Goal: Task Accomplishment & Management: Manage account settings

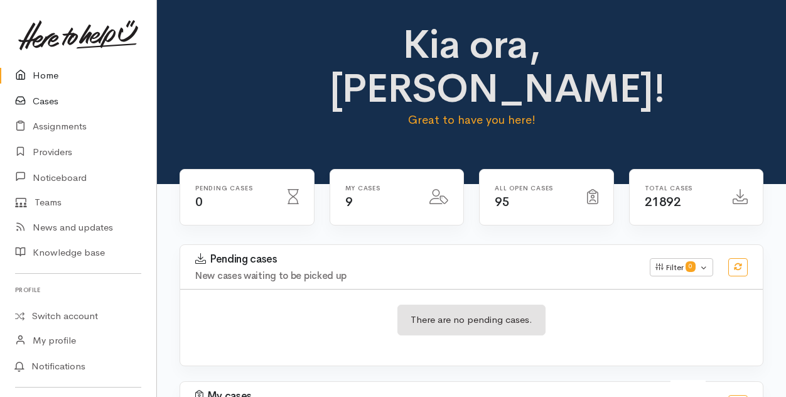
click at [48, 101] on link "Cases" at bounding box center [78, 101] width 156 height 26
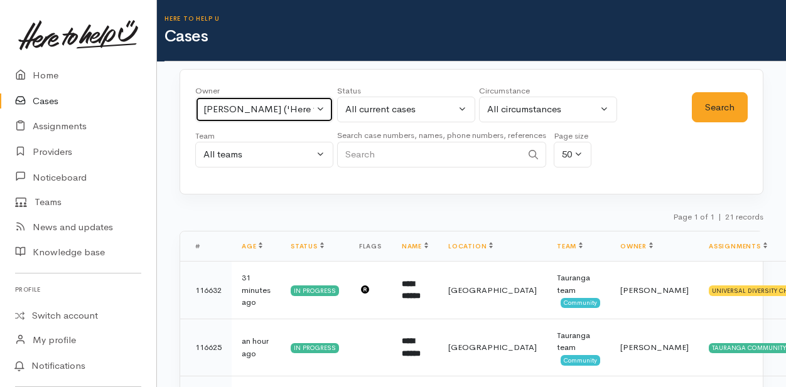
click at [320, 106] on button "Karli Morris ('Here to help u')" at bounding box center [264, 110] width 138 height 26
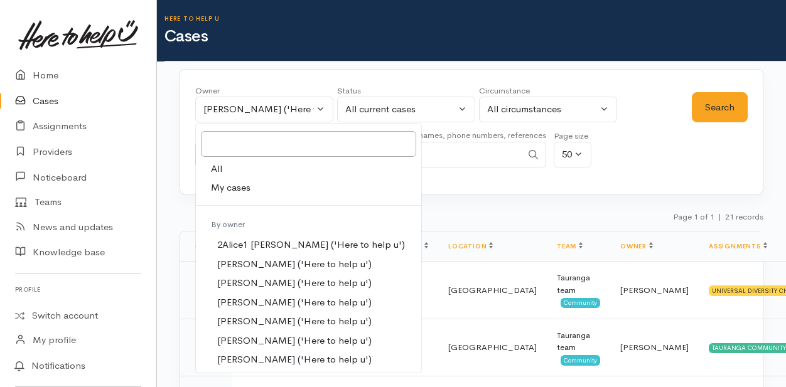
drag, startPoint x: 225, startPoint y: 185, endPoint x: 245, endPoint y: 179, distance: 21.0
click at [225, 186] on span "My cases" at bounding box center [231, 188] width 40 height 14
select select "205"
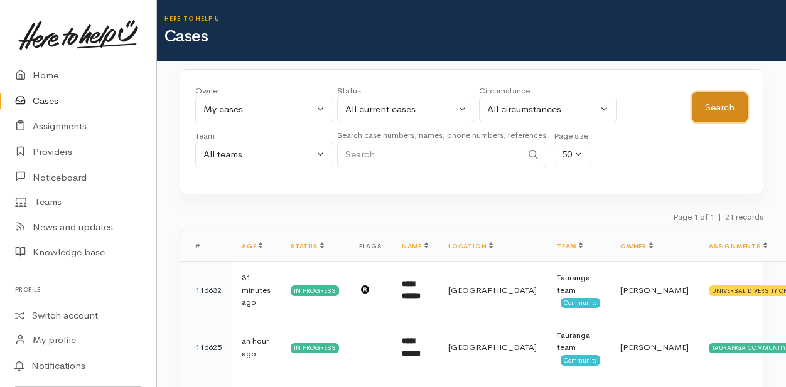
click at [705, 105] on button "Search" at bounding box center [719, 107] width 56 height 31
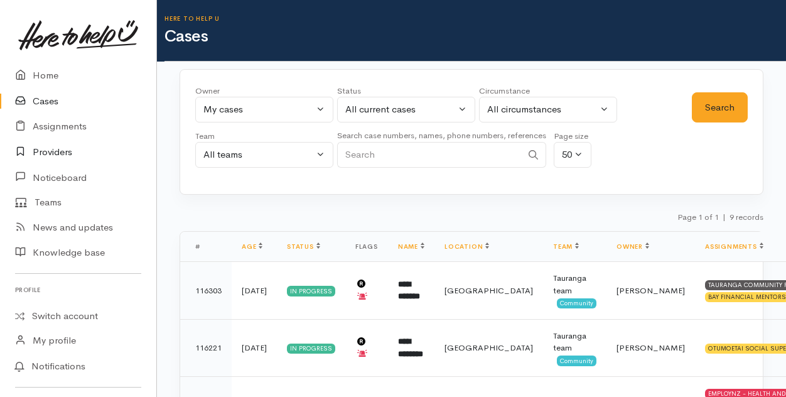
click at [43, 153] on link "Providers" at bounding box center [78, 152] width 156 height 26
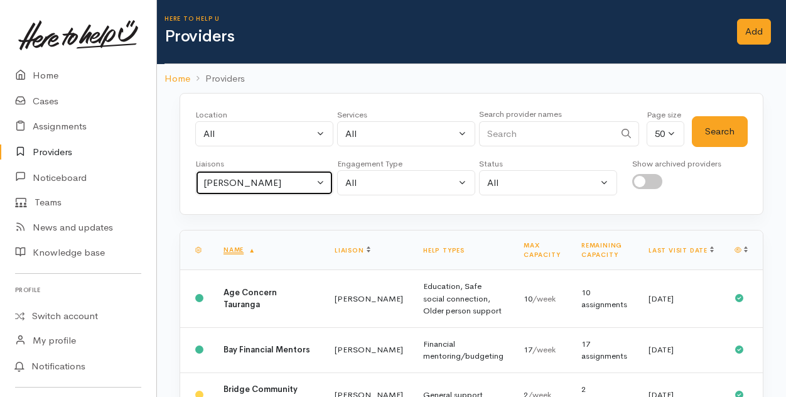
click at [320, 183] on button "[PERSON_NAME]" at bounding box center [264, 183] width 138 height 26
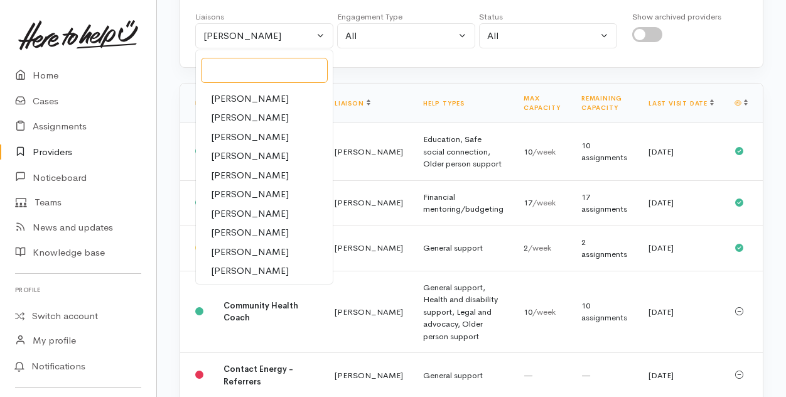
scroll to position [188, 0]
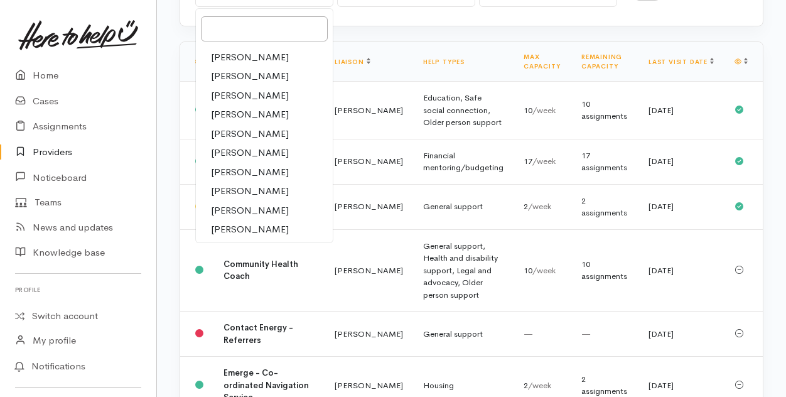
click at [232, 228] on span "Rachel Proctor" at bounding box center [250, 229] width 78 height 14
select select "1612"
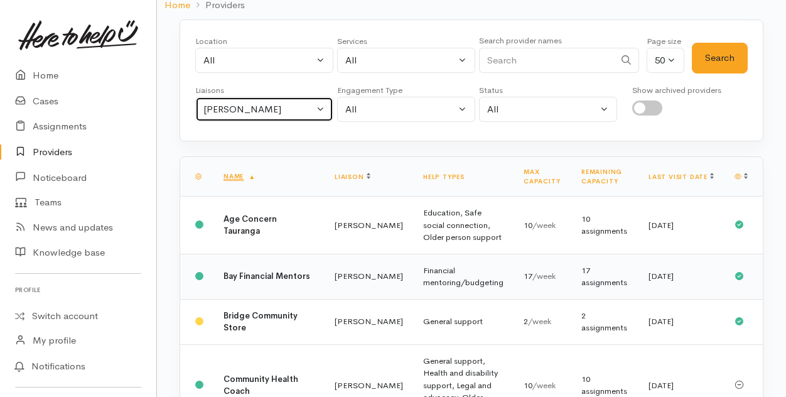
scroll to position [0, 0]
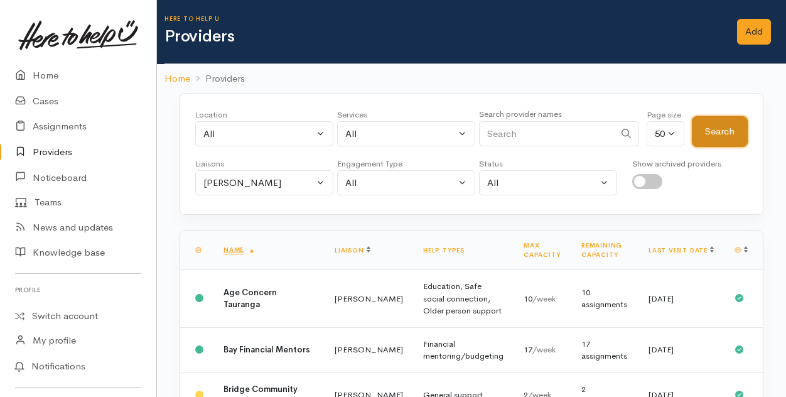
click at [727, 131] on button "Search" at bounding box center [719, 131] width 56 height 31
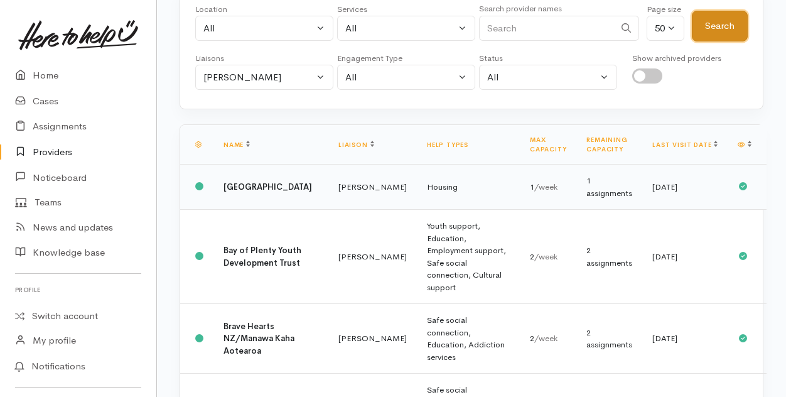
scroll to position [125, 0]
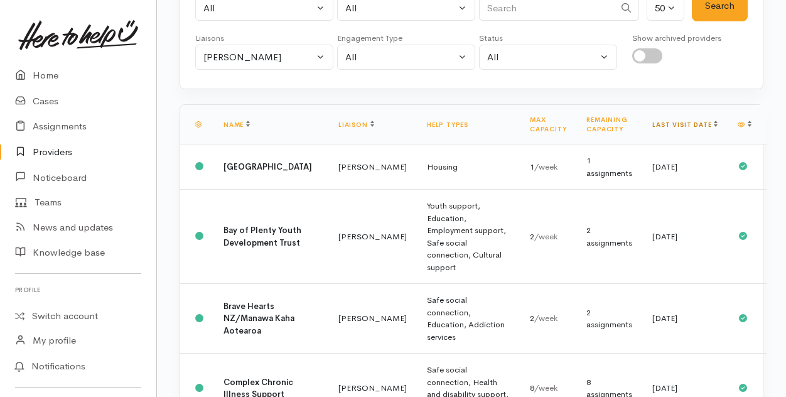
click at [700, 120] on link "Last visit date" at bounding box center [684, 124] width 65 height 8
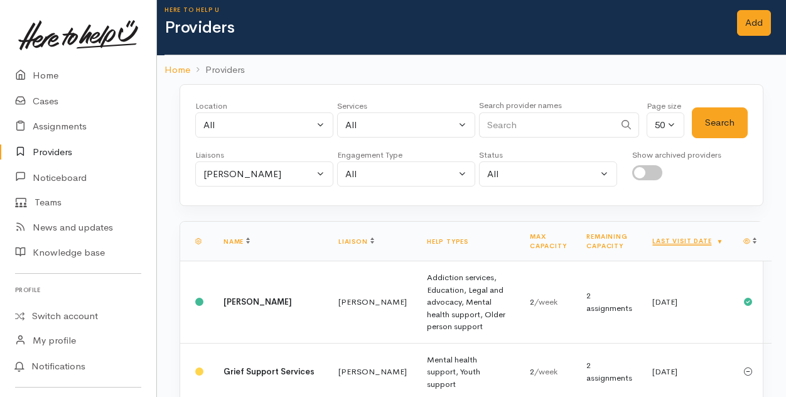
scroll to position [0, 0]
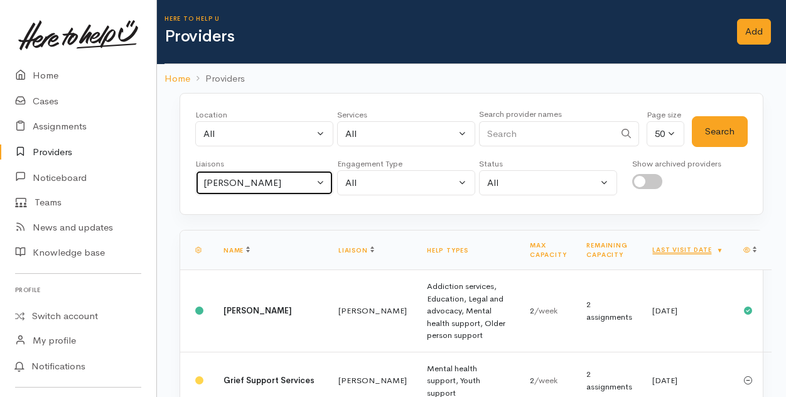
click at [320, 179] on button "Rachel Proctor" at bounding box center [264, 183] width 138 height 26
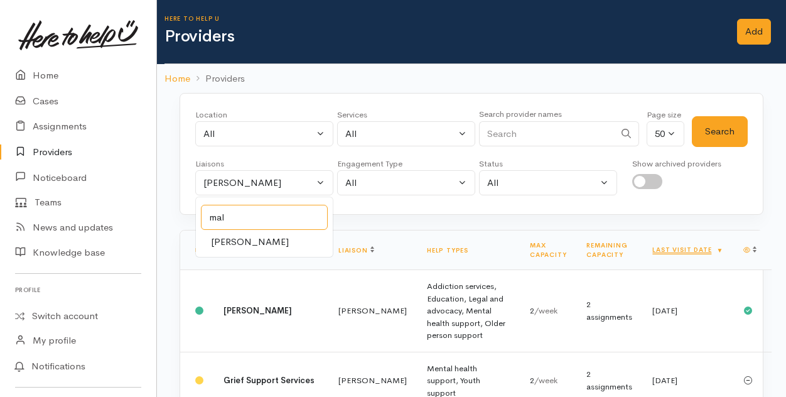
type input "mal"
click at [225, 236] on span "Malia Stowers" at bounding box center [250, 242] width 78 height 14
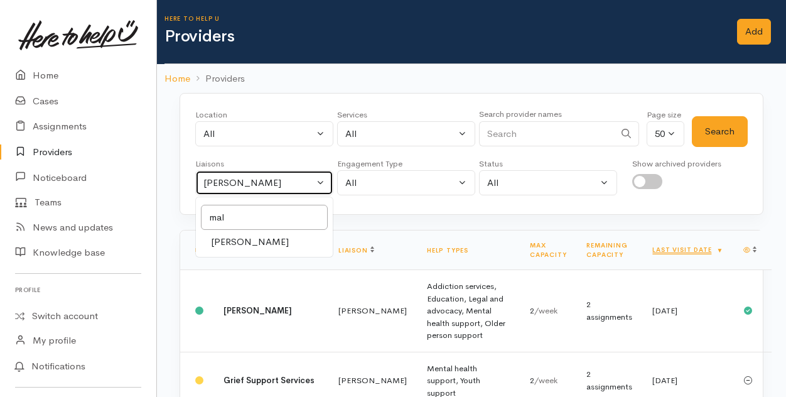
select select "1613"
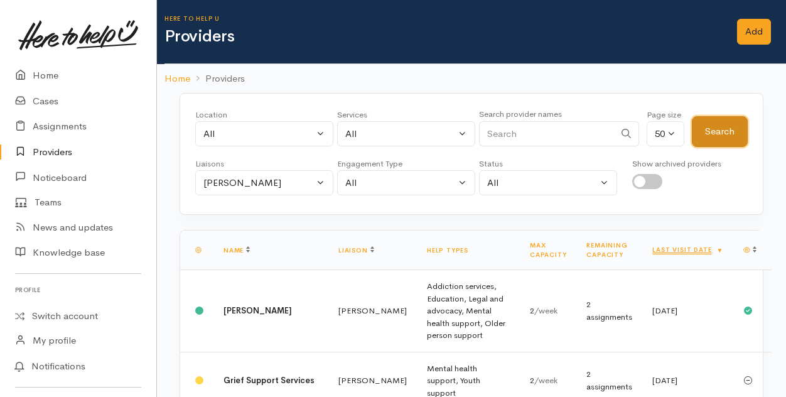
click at [710, 133] on button "Search" at bounding box center [719, 131] width 56 height 31
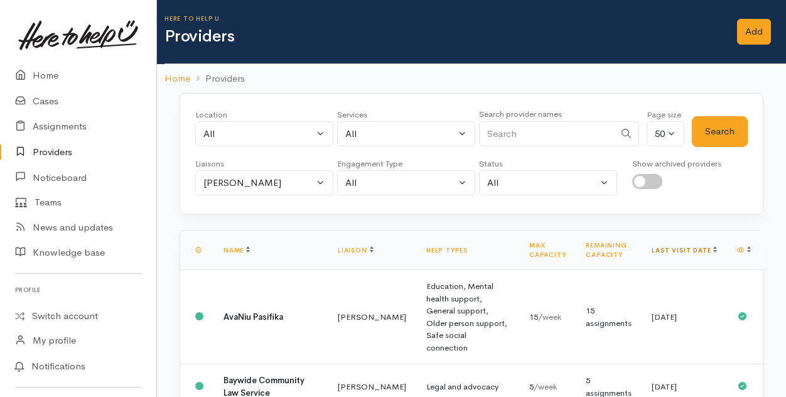
click at [699, 248] on link "Last visit date" at bounding box center [683, 250] width 65 height 8
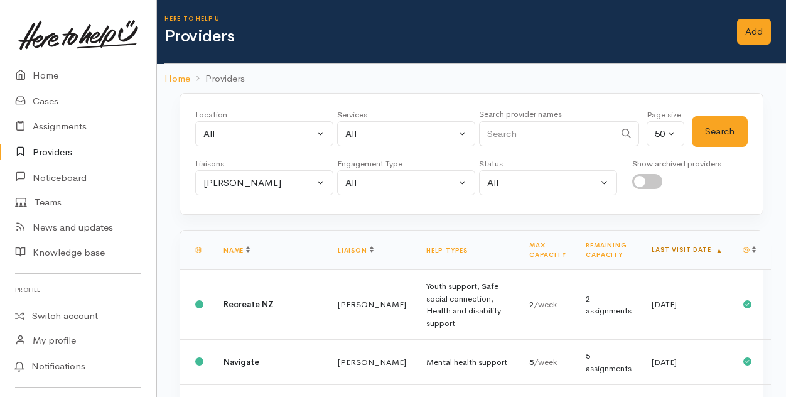
click at [700, 245] on link "Last visit date" at bounding box center [686, 249] width 71 height 8
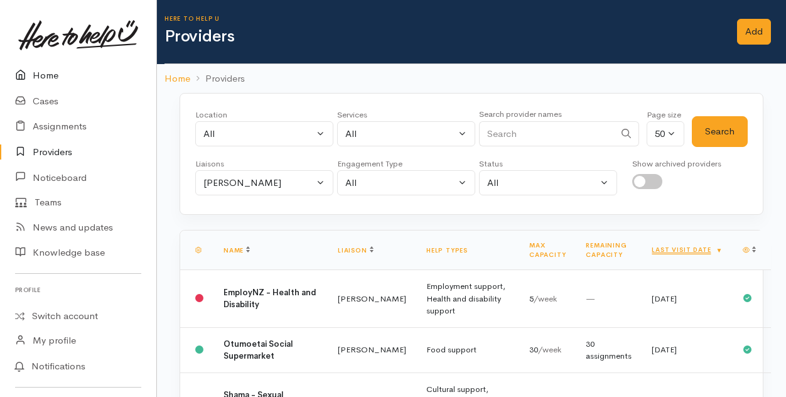
click at [49, 75] on link "Home" at bounding box center [78, 76] width 156 height 26
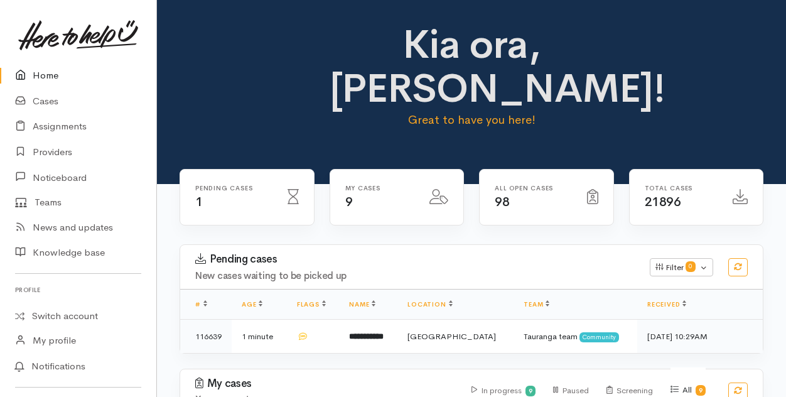
click at [42, 71] on link "Home" at bounding box center [78, 76] width 156 height 26
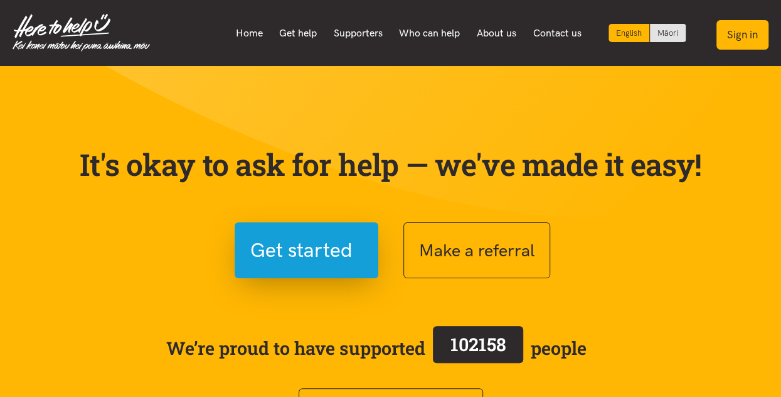
click at [747, 31] on button "Sign in" at bounding box center [743, 34] width 52 height 29
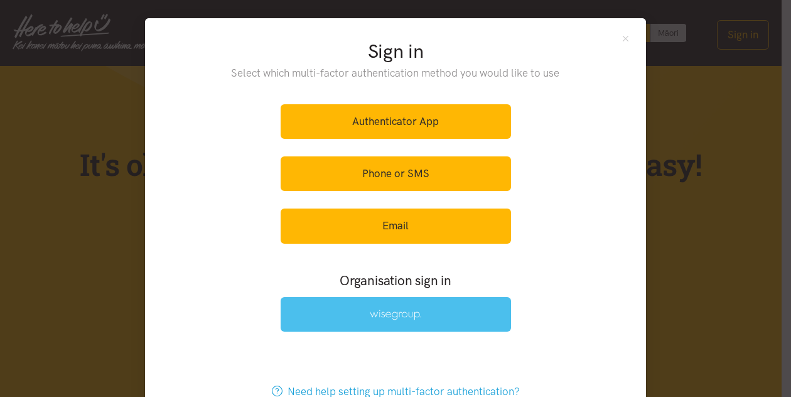
click at [393, 311] on img at bounding box center [395, 314] width 51 height 11
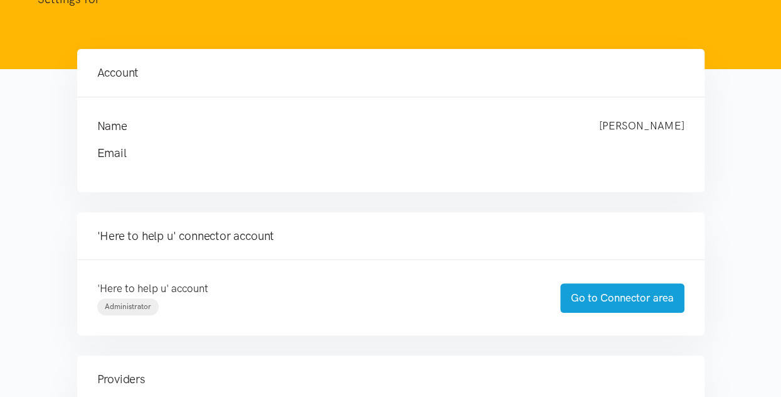
scroll to position [125, 0]
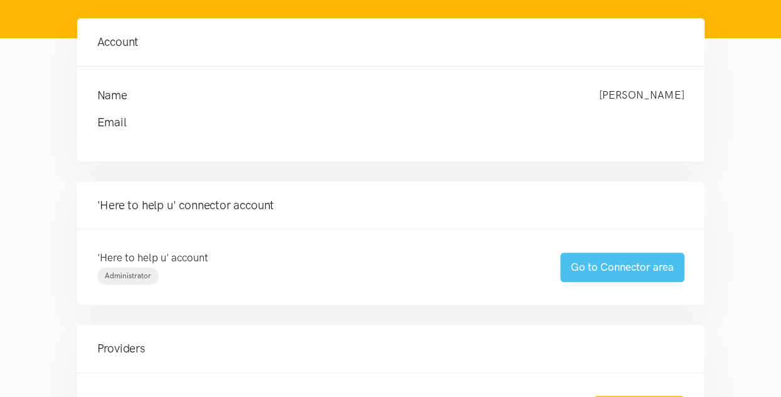
click at [619, 267] on link "Go to Connector area" at bounding box center [622, 266] width 124 height 29
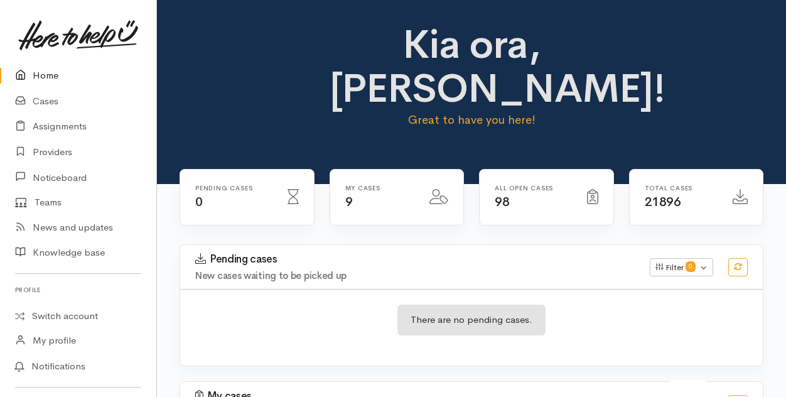
click at [41, 75] on link "Home" at bounding box center [78, 76] width 156 height 26
click at [56, 102] on link "Cases" at bounding box center [78, 101] width 156 height 26
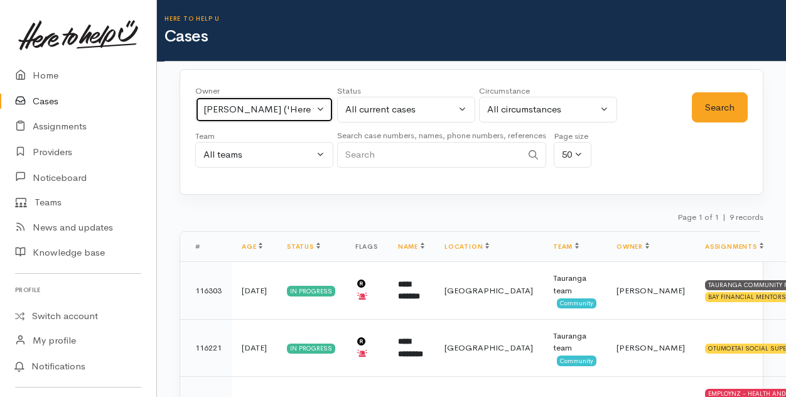
click at [314, 108] on button "[PERSON_NAME] ('Here to help u')" at bounding box center [264, 110] width 138 height 26
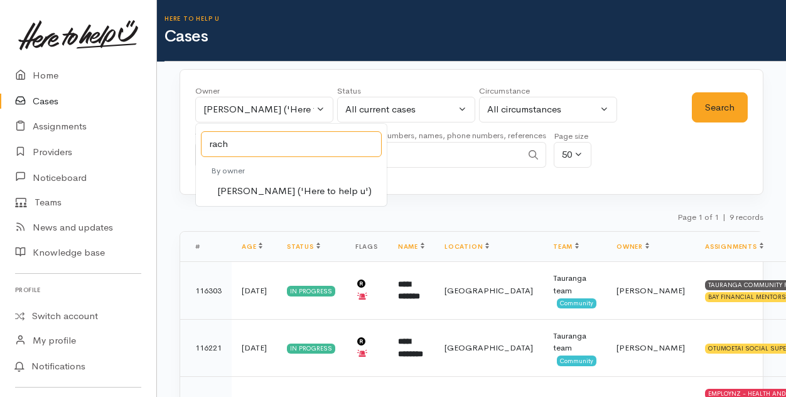
type input "rach"
click at [237, 189] on span "Rachel Proctor ('Here to help u')" at bounding box center [294, 191] width 154 height 14
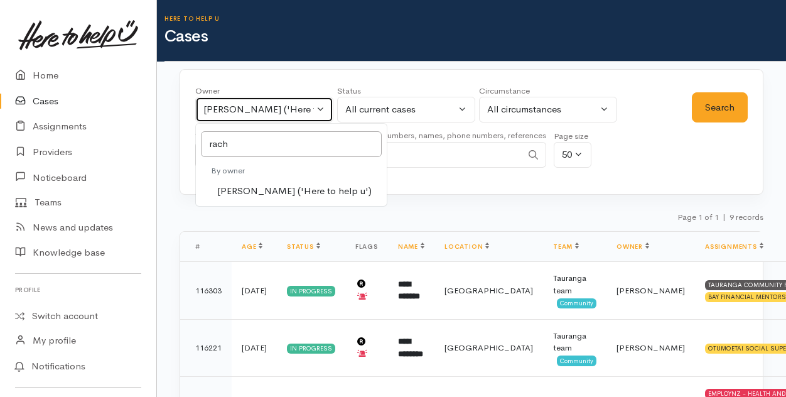
select select "1612"
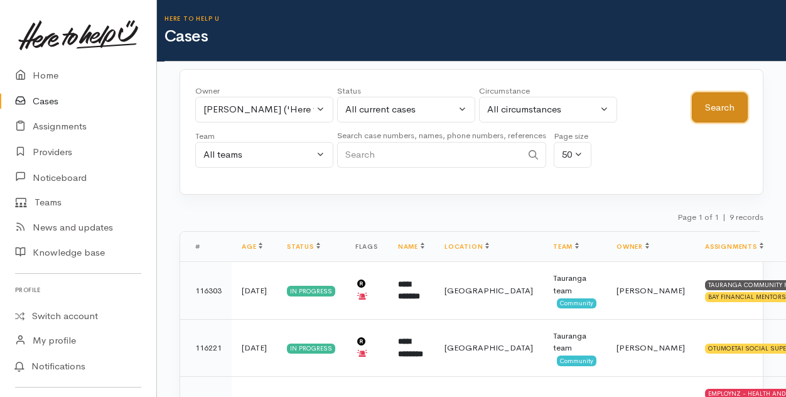
click at [720, 110] on button "Search" at bounding box center [719, 107] width 56 height 31
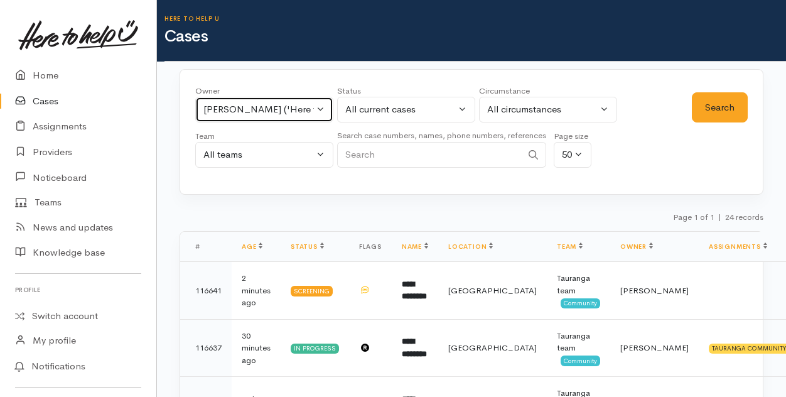
click at [320, 109] on button "Rachel Proctor ('Here to help u')" at bounding box center [264, 110] width 138 height 26
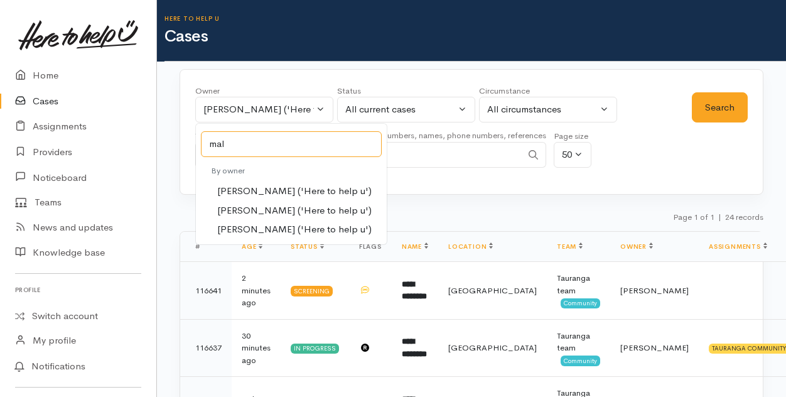
type input "mal"
click at [238, 207] on span "Malia Stowers ('Here to help u')" at bounding box center [294, 210] width 154 height 14
select select "1613"
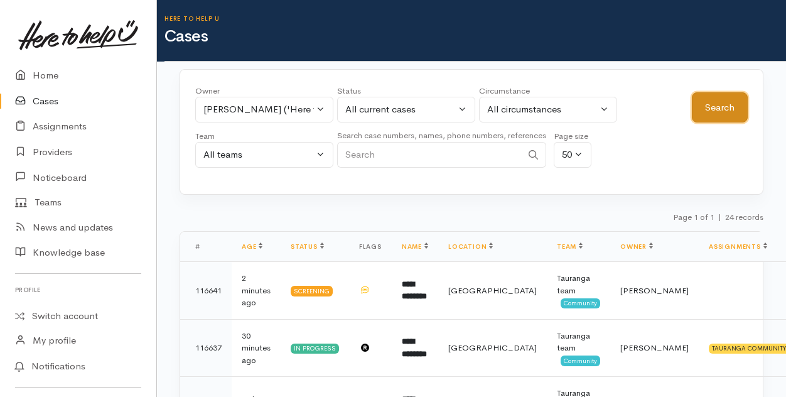
click at [718, 102] on button "Search" at bounding box center [719, 107] width 56 height 31
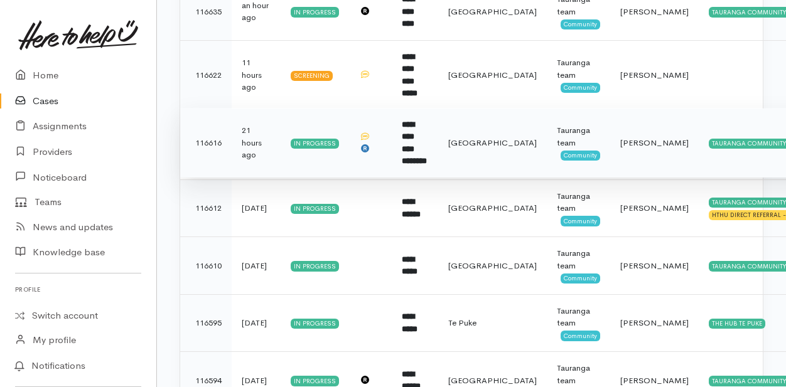
scroll to position [439, 0]
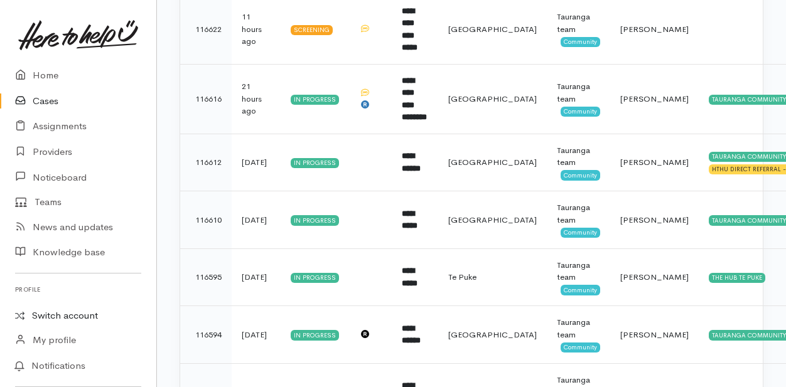
click at [43, 314] on link "Switch account" at bounding box center [78, 316] width 156 height 24
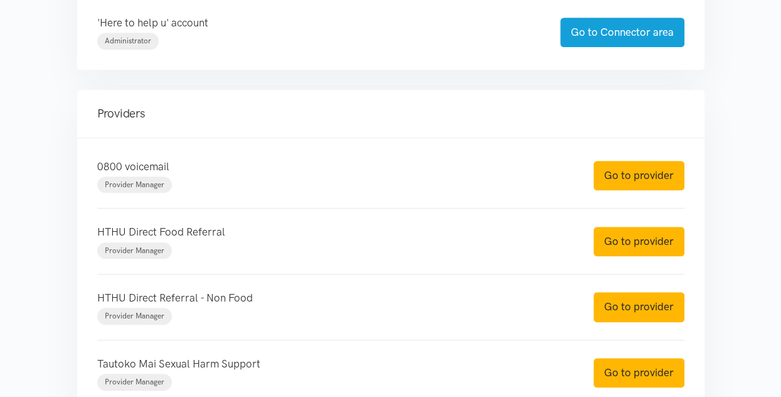
scroll to position [376, 0]
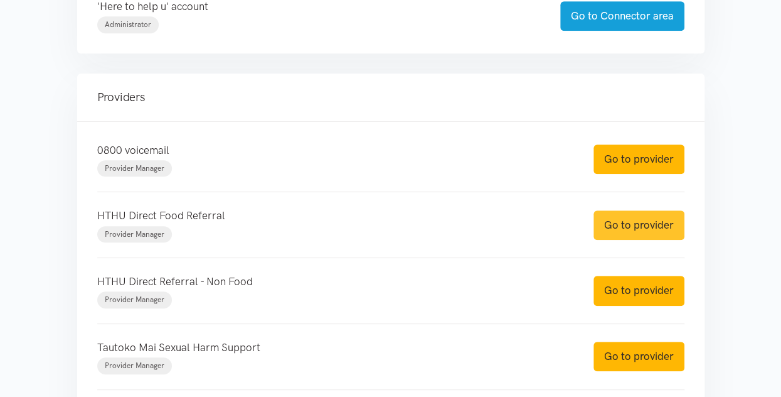
click at [641, 228] on link "Go to provider" at bounding box center [639, 224] width 91 height 29
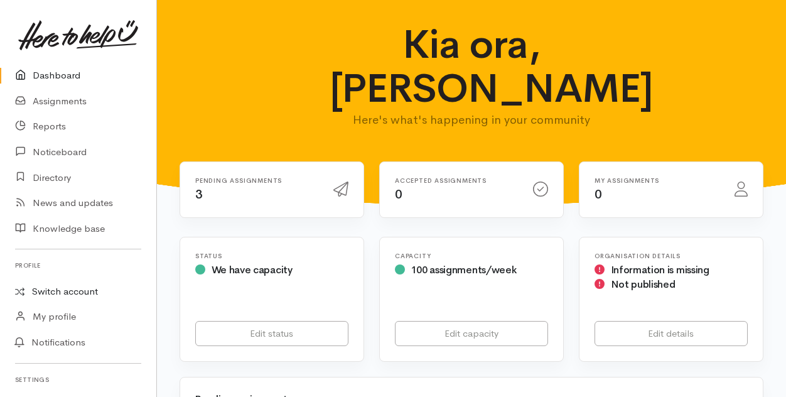
click at [61, 287] on link "Switch account" at bounding box center [78, 291] width 156 height 24
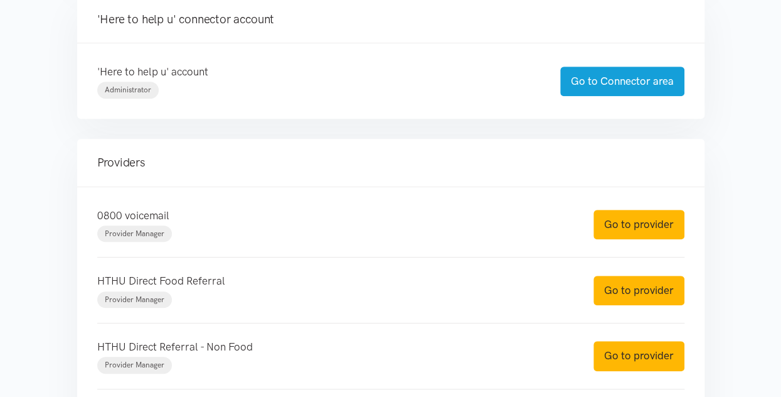
scroll to position [314, 0]
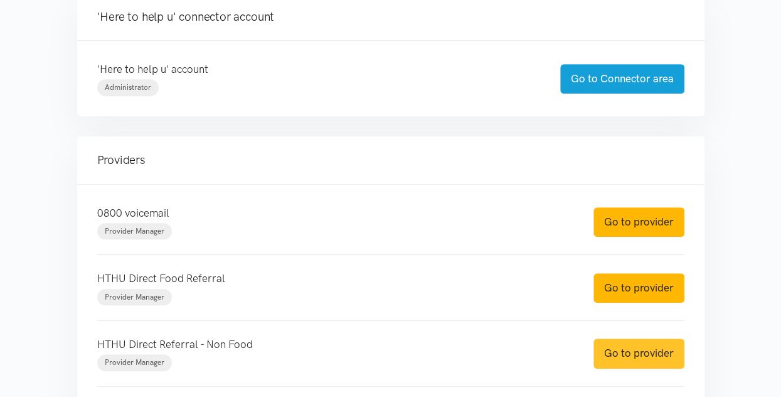
click at [617, 353] on link "Go to provider" at bounding box center [639, 352] width 91 height 29
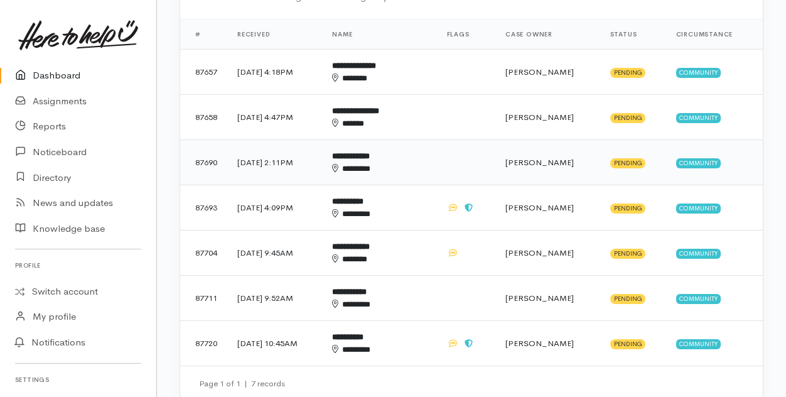
scroll to position [439, 0]
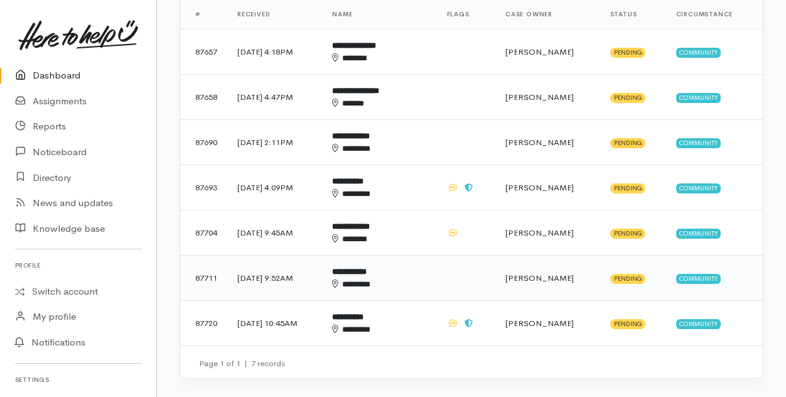
click at [387, 278] on div "********" at bounding box center [370, 284] width 77 height 13
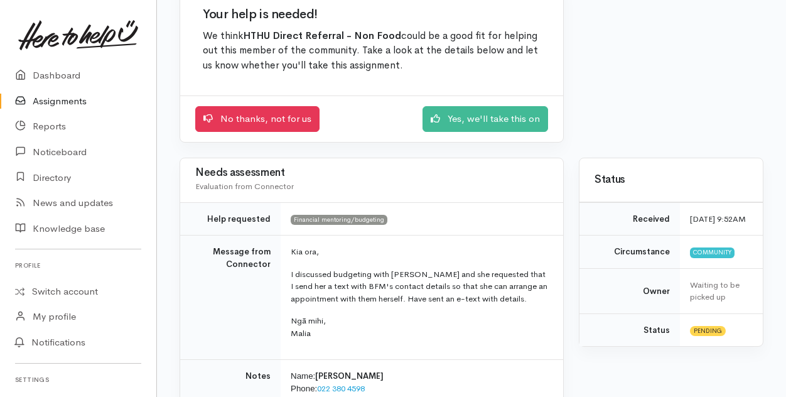
scroll to position [125, 0]
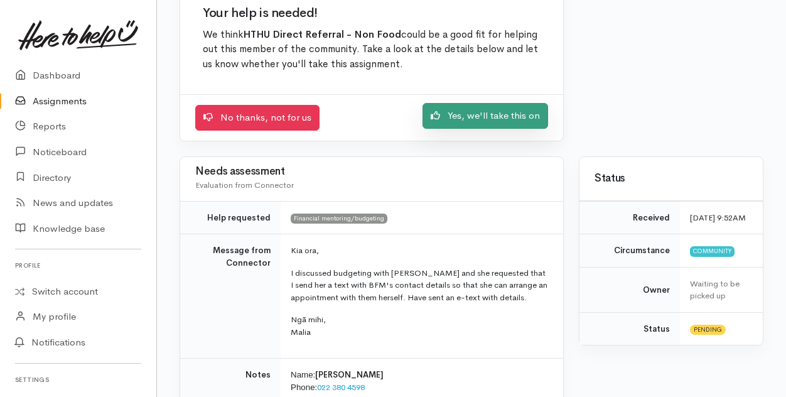
click at [476, 120] on link "Yes, we'll take this on" at bounding box center [484, 116] width 125 height 26
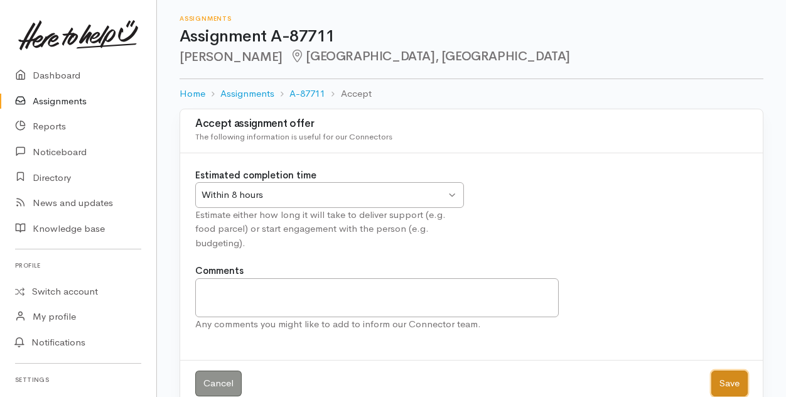
click at [737, 382] on button "Save" at bounding box center [729, 383] width 36 height 26
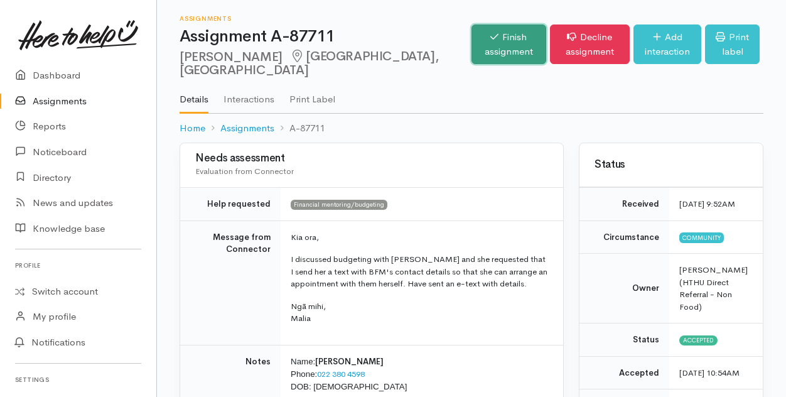
click at [471, 41] on link "Finish assignment" at bounding box center [508, 44] width 75 height 40
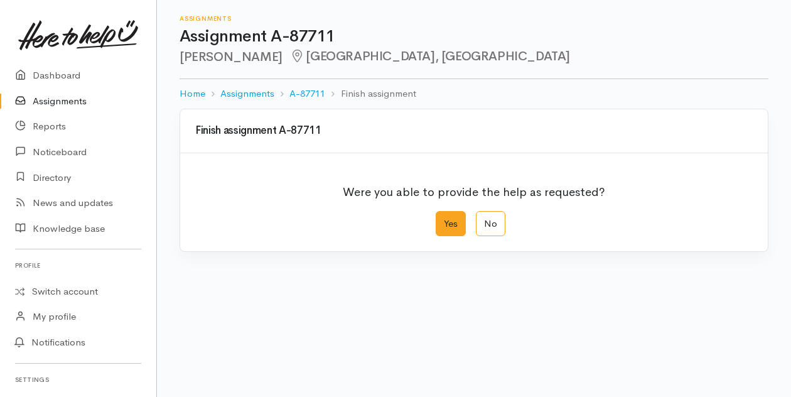
click at [450, 218] on label "Yes" at bounding box center [450, 224] width 30 height 26
click at [444, 218] on input "Yes" at bounding box center [439, 215] width 8 height 8
radio input "true"
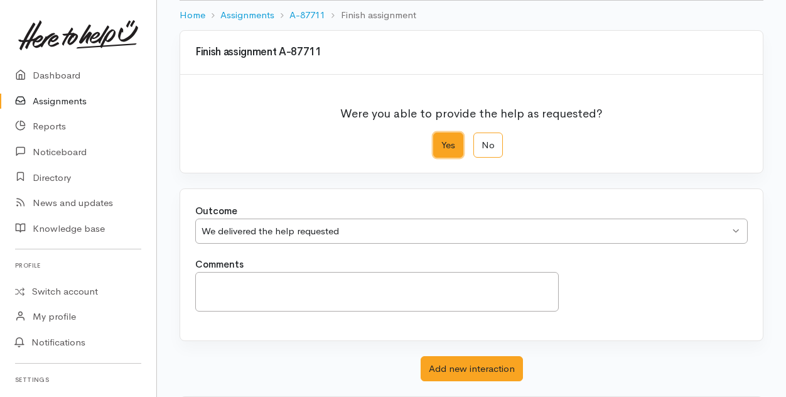
scroll to position [146, 0]
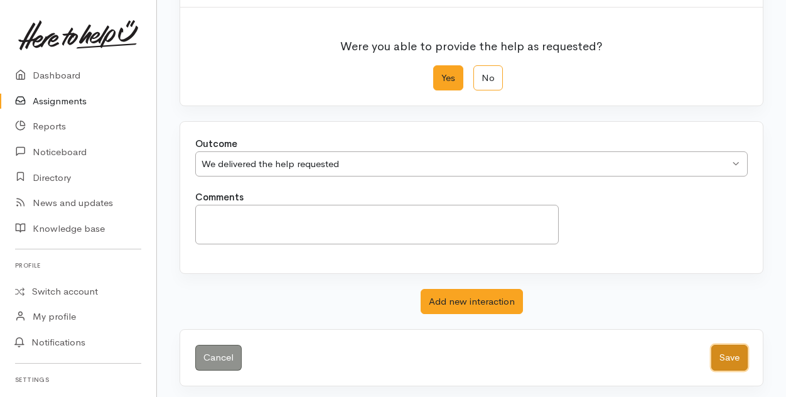
click at [723, 358] on button "Save" at bounding box center [729, 357] width 36 height 26
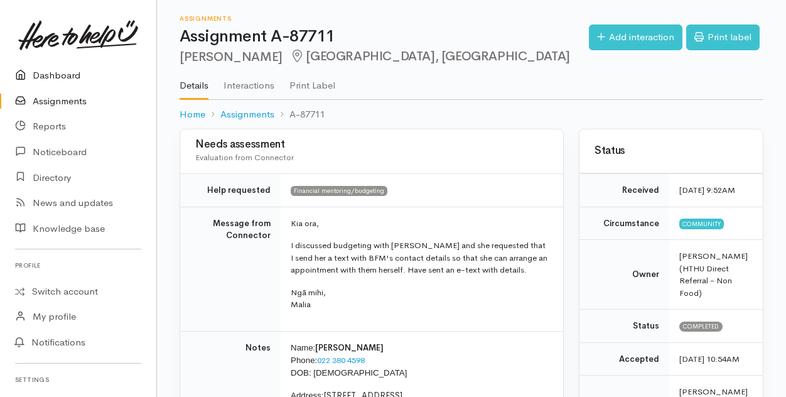
click at [56, 75] on link "Dashboard" at bounding box center [78, 76] width 156 height 26
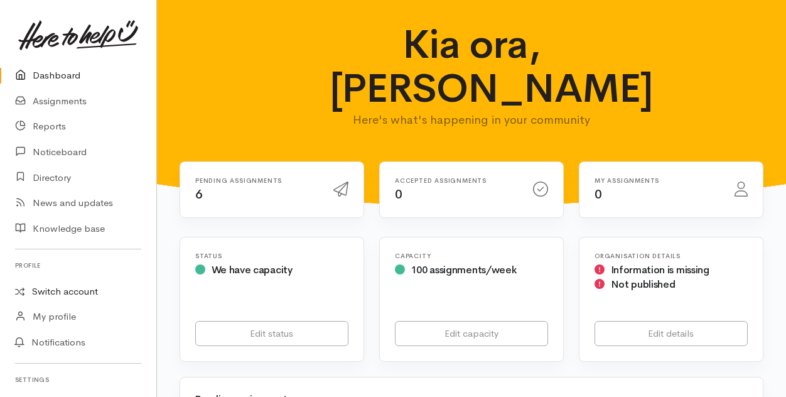
click at [67, 289] on link "Switch account" at bounding box center [78, 291] width 156 height 24
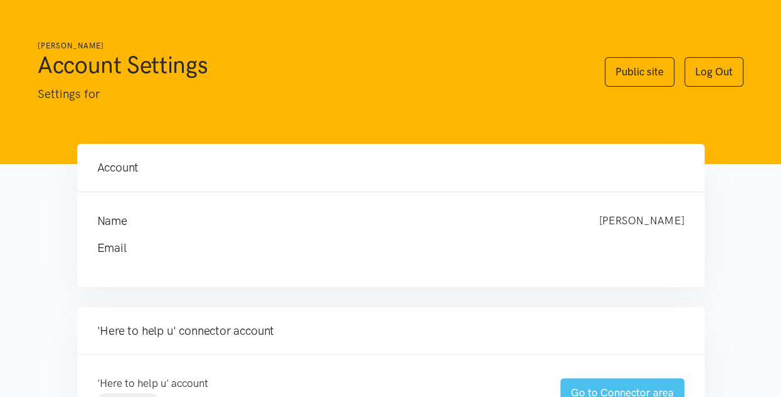
click at [607, 387] on link "Go to Connector area" at bounding box center [622, 392] width 124 height 29
